Goal: Navigation & Orientation: Find specific page/section

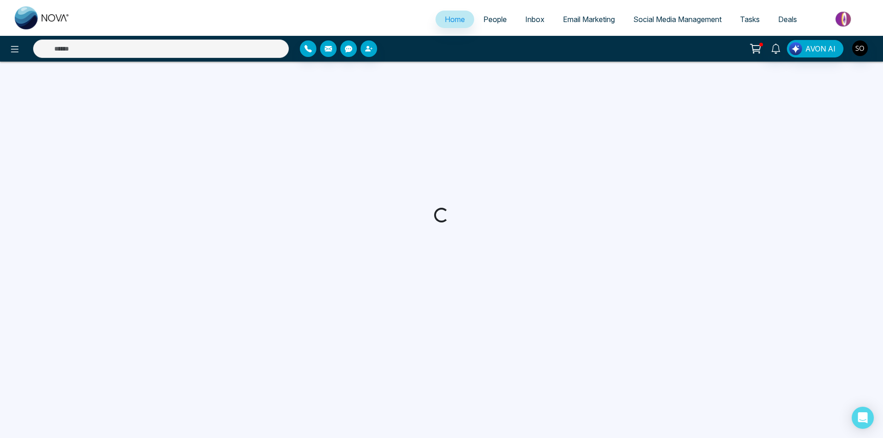
select select "*"
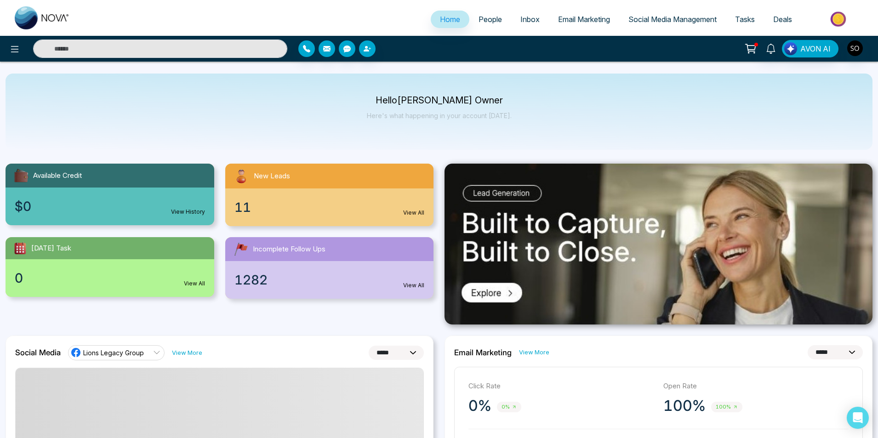
click at [476, 26] on link "People" at bounding box center [491, 19] width 42 height 17
